Goal: Understand process/instructions: Learn how to perform a task or action

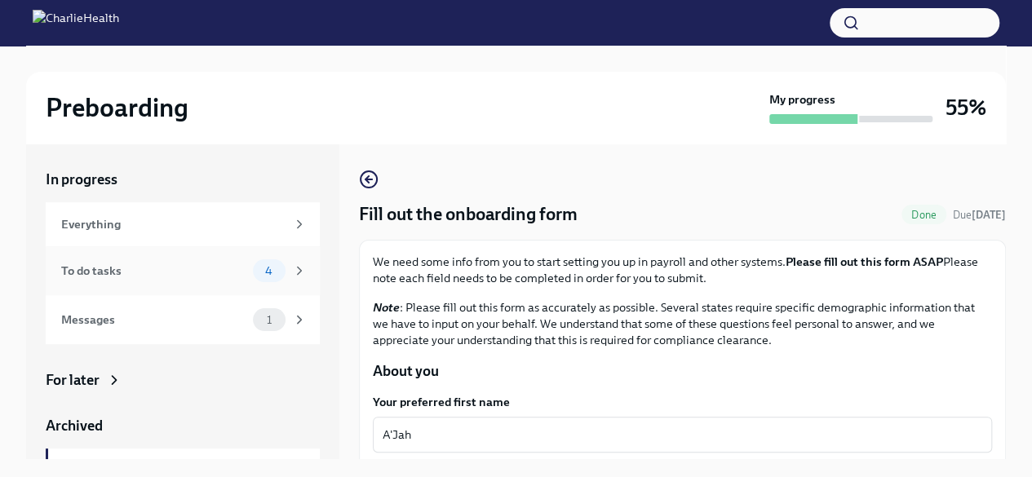
click at [162, 277] on div "To do tasks" at bounding box center [153, 271] width 185 height 18
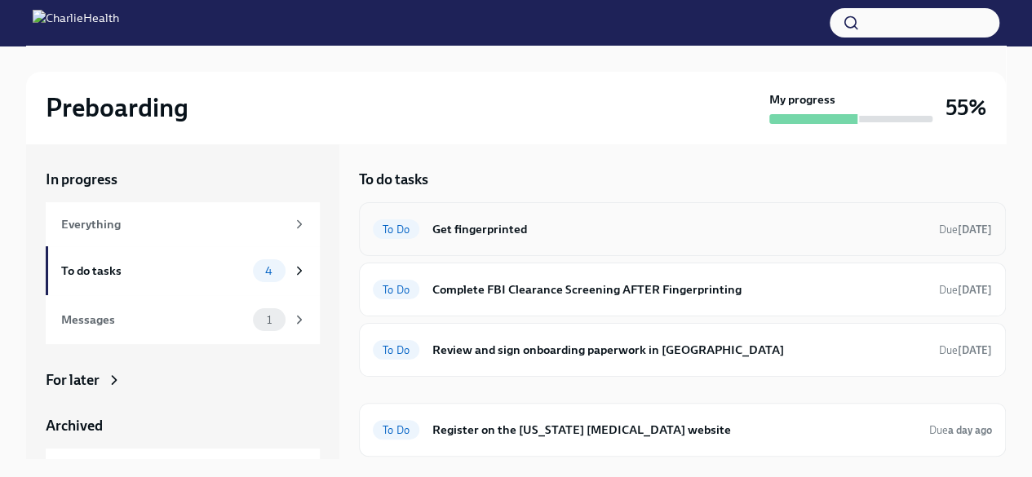
click at [520, 238] on div "To Do Get fingerprinted Due [DATE]" at bounding box center [682, 229] width 619 height 26
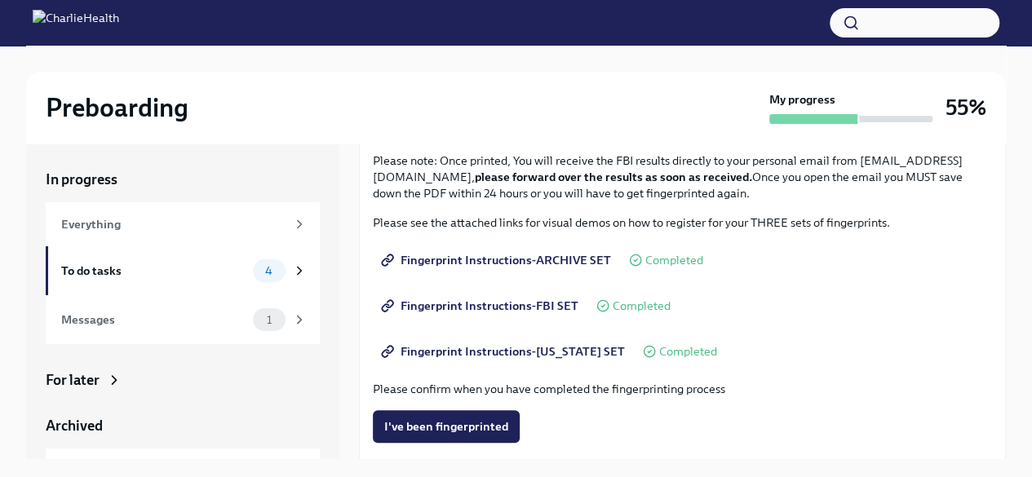
scroll to position [172, 0]
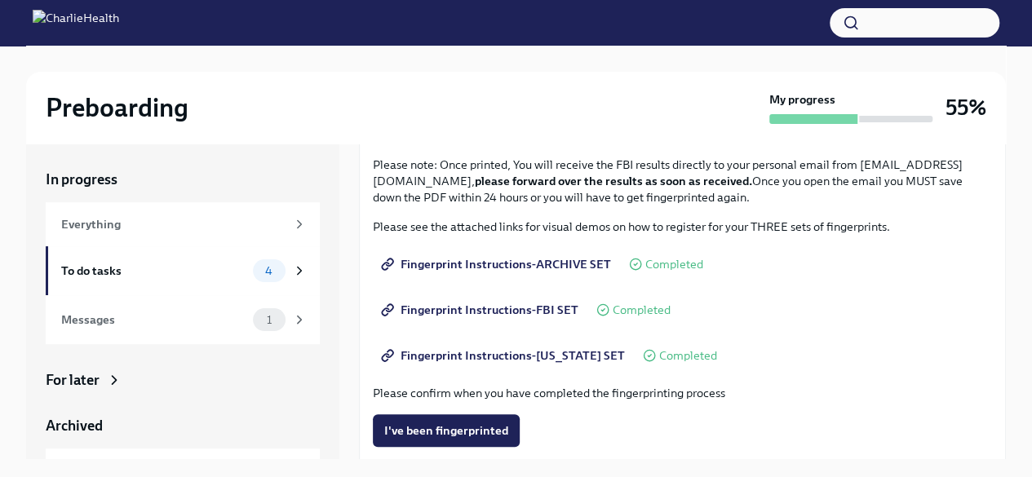
click at [537, 270] on span "Fingerprint Instructions-ARCHIVE SET" at bounding box center [497, 264] width 227 height 16
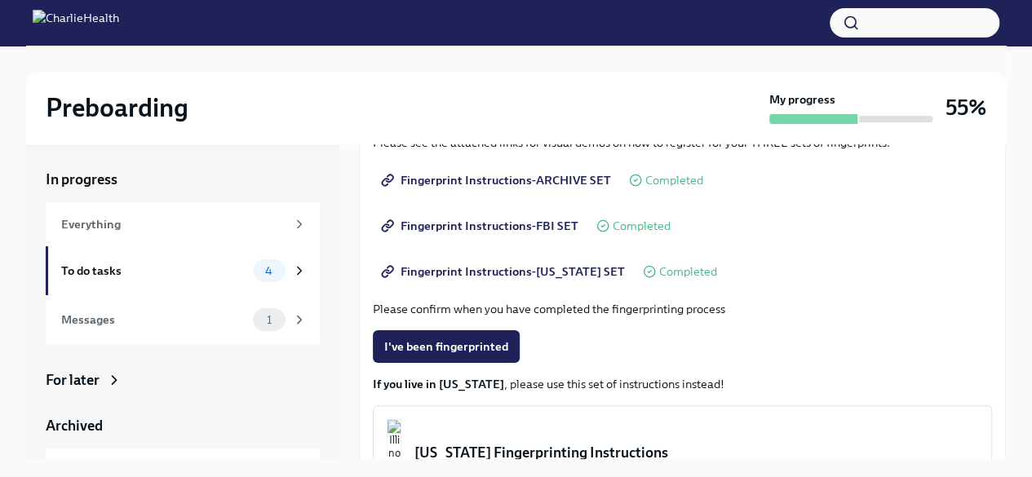
scroll to position [255, 0]
click at [523, 215] on link "Fingerprint Instructions-FBI SET" at bounding box center [481, 226] width 217 height 33
click at [496, 264] on span "Fingerprint Instructions-[US_STATE] SET" at bounding box center [504, 272] width 241 height 16
click at [181, 262] on div "To do tasks" at bounding box center [153, 271] width 185 height 18
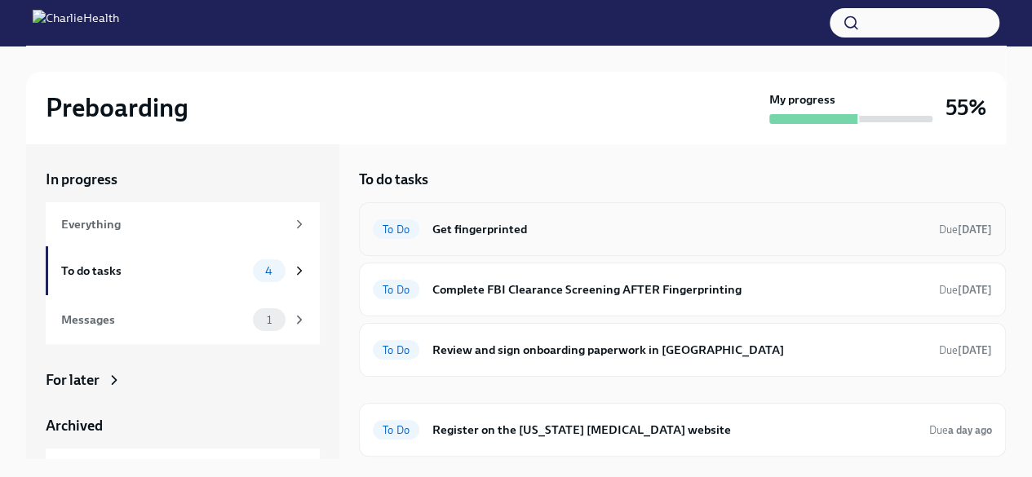
click at [525, 221] on h6 "Get fingerprinted" at bounding box center [679, 229] width 494 height 18
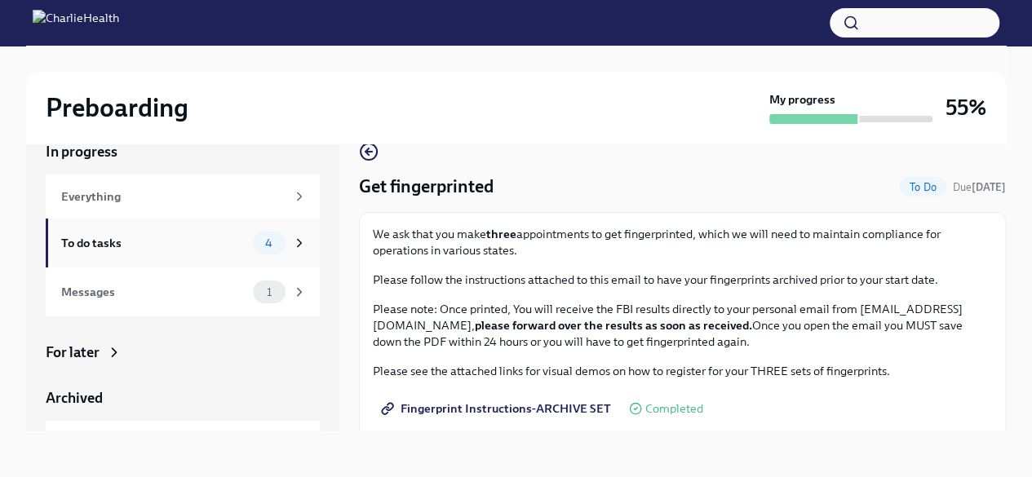
click at [237, 244] on div "To do tasks 4" at bounding box center [184, 243] width 246 height 23
